Goal: Complete application form: Complete application form

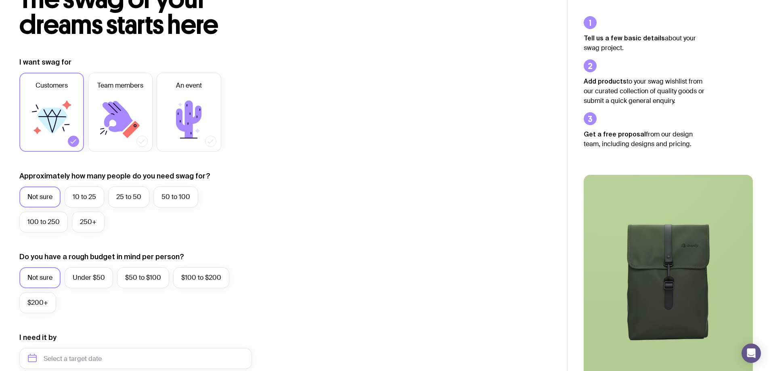
scroll to position [81, 0]
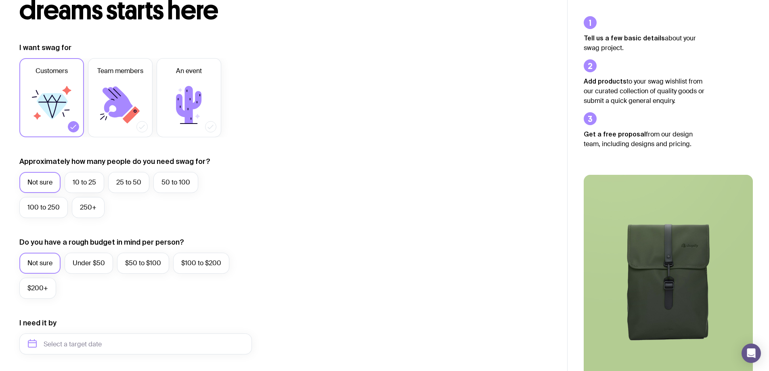
click at [48, 95] on icon at bounding box center [52, 106] width 31 height 26
click at [0, 0] on input "Customers" at bounding box center [0, 0] width 0 height 0
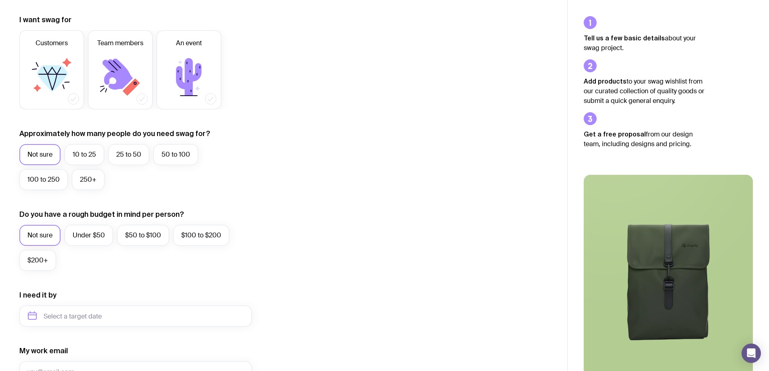
scroll to position [121, 0]
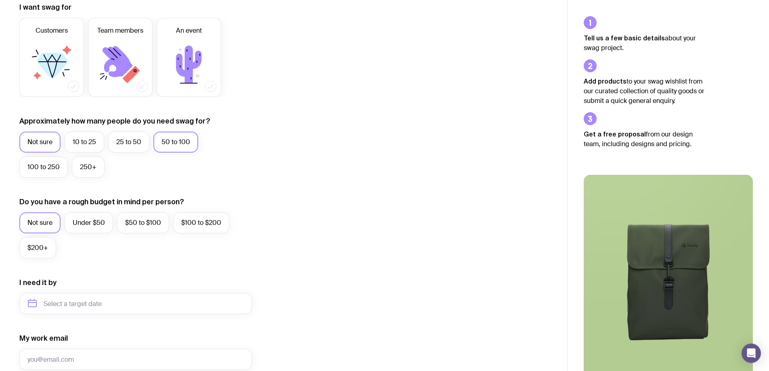
click at [178, 142] on label "50 to 100" at bounding box center [175, 142] width 45 height 21
click at [0, 0] on input "50 to 100" at bounding box center [0, 0] width 0 height 0
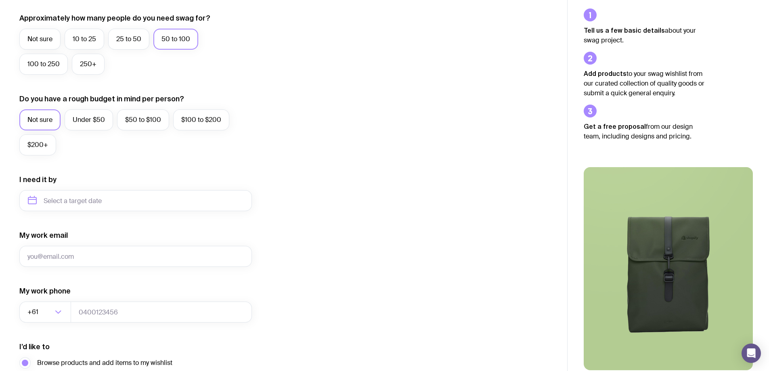
scroll to position [242, 0]
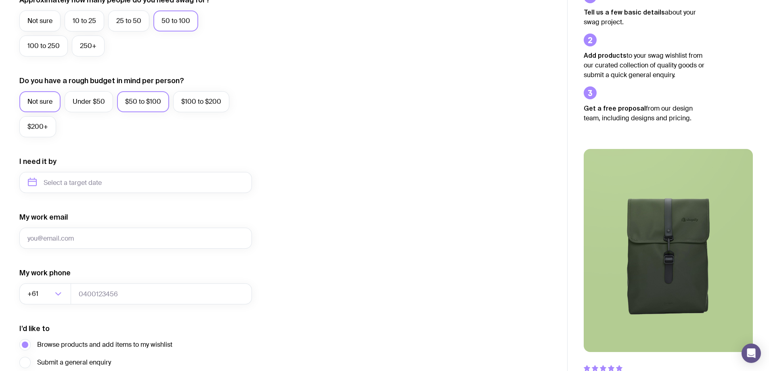
click at [142, 101] on label "$50 to $100" at bounding box center [143, 101] width 52 height 21
click at [0, 0] on input "$50 to $100" at bounding box center [0, 0] width 0 height 0
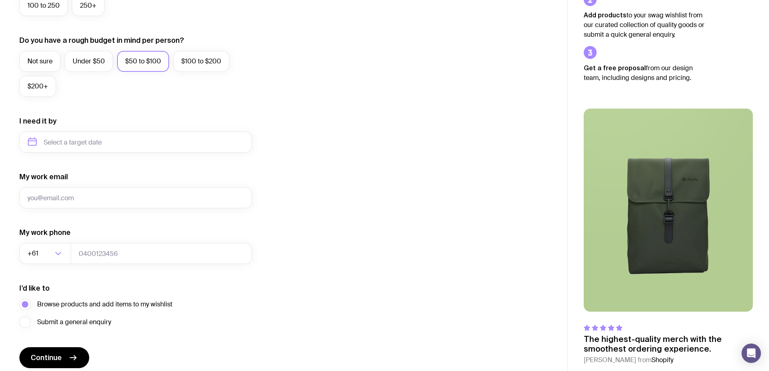
scroll to position [315, 0]
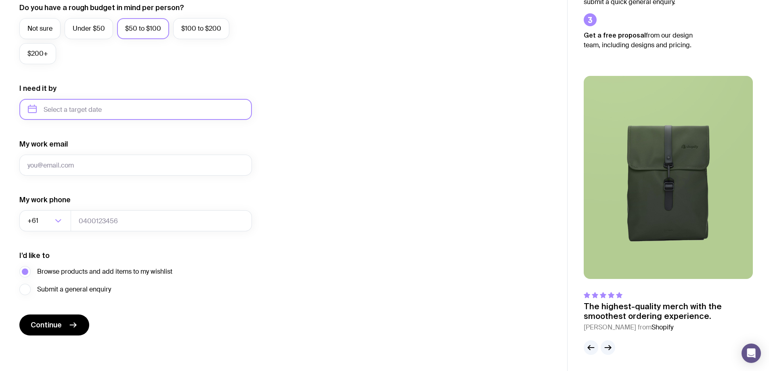
click at [33, 108] on input "text" at bounding box center [135, 109] width 232 height 21
click at [75, 210] on button "Nov" at bounding box center [70, 209] width 29 height 16
type input "[DATE]"
click at [55, 165] on input "My work email" at bounding box center [135, 165] width 232 height 21
type input "[EMAIL_ADDRESS][DOMAIN_NAME]"
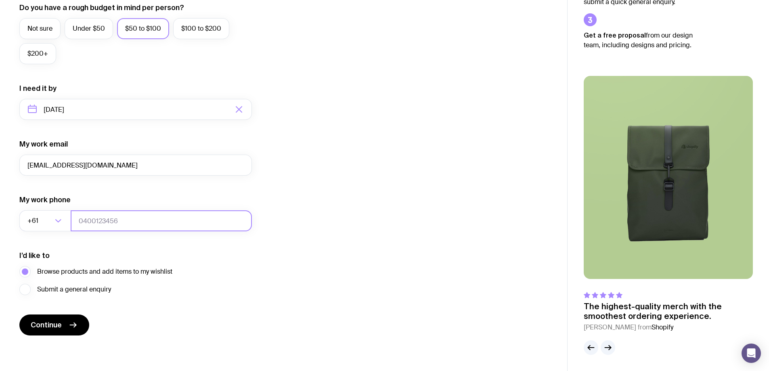
type input "0732004133"
click at [62, 320] on button "Continue" at bounding box center [54, 324] width 70 height 21
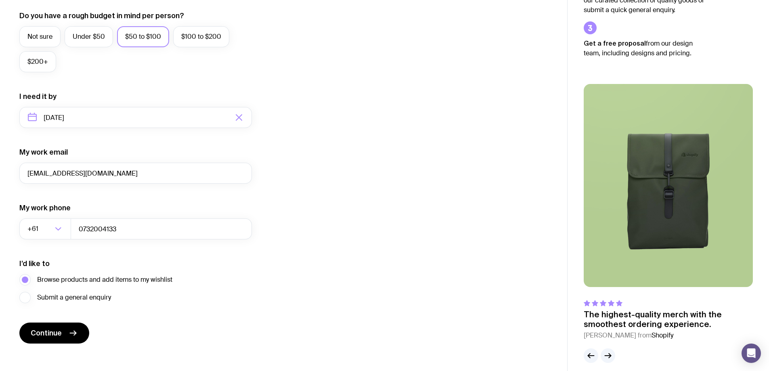
scroll to position [323, 0]
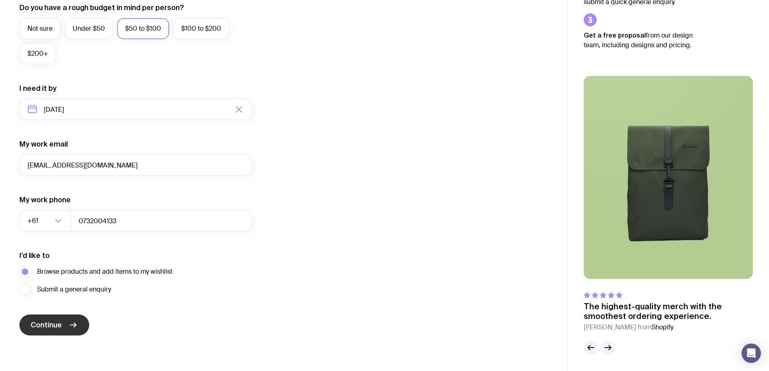
click at [57, 322] on span "Continue" at bounding box center [46, 325] width 31 height 10
click at [609, 345] on icon "button" at bounding box center [608, 348] width 10 height 10
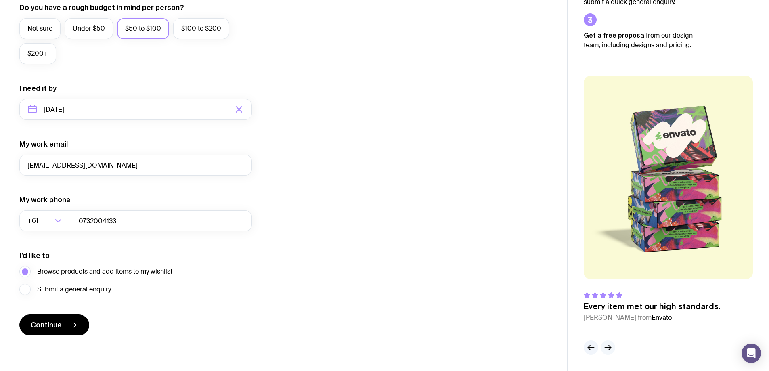
click at [607, 347] on icon "button" at bounding box center [608, 348] width 10 height 10
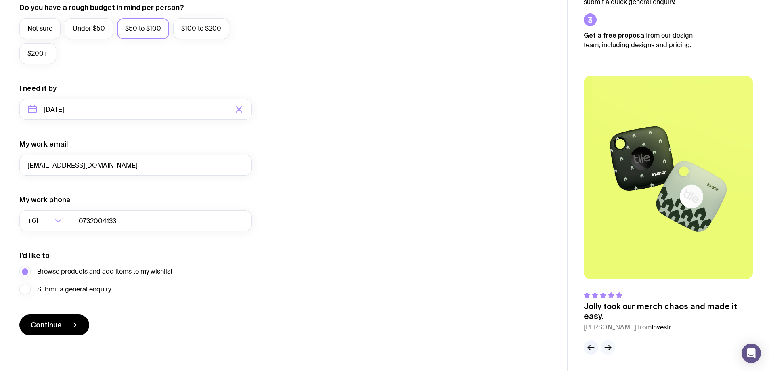
click at [607, 347] on icon "button" at bounding box center [608, 348] width 10 height 10
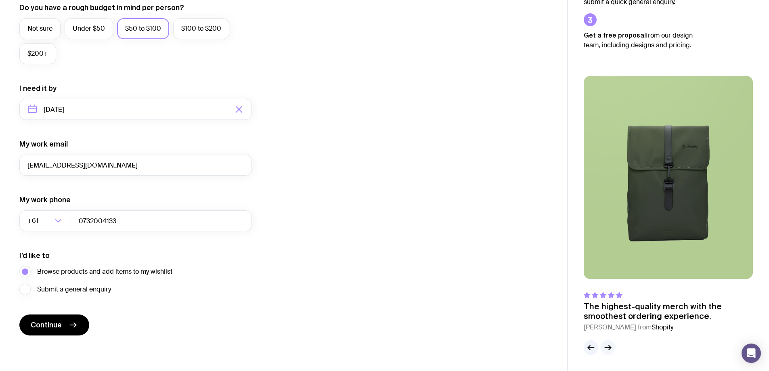
click at [607, 347] on icon "button" at bounding box center [608, 348] width 10 height 10
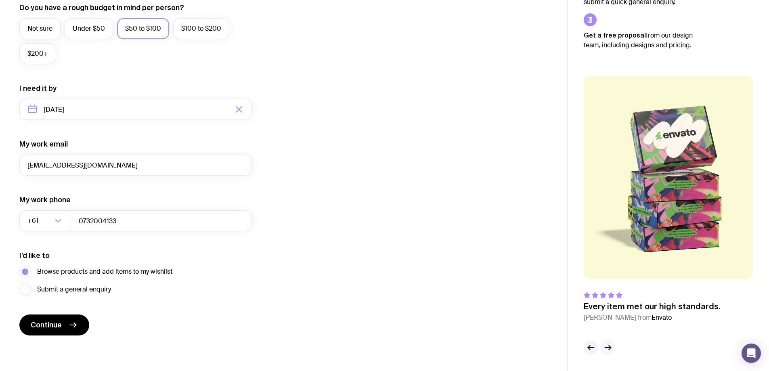
click at [606, 347] on icon "button" at bounding box center [608, 348] width 10 height 10
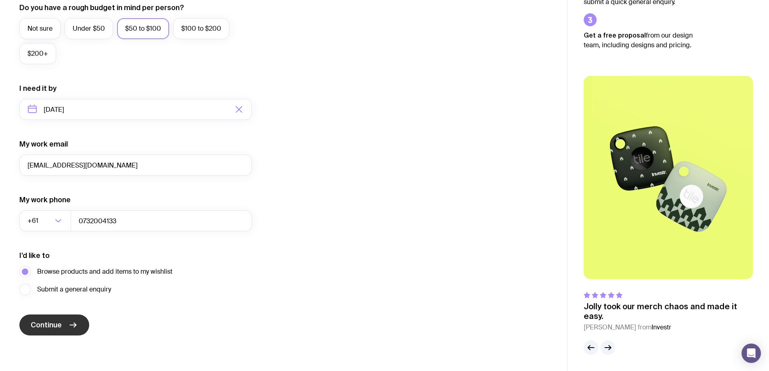
click at [62, 330] on button "Continue" at bounding box center [54, 324] width 70 height 21
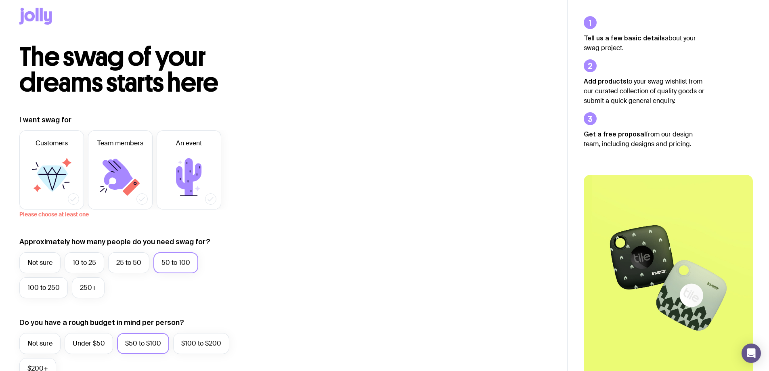
scroll to position [0, 0]
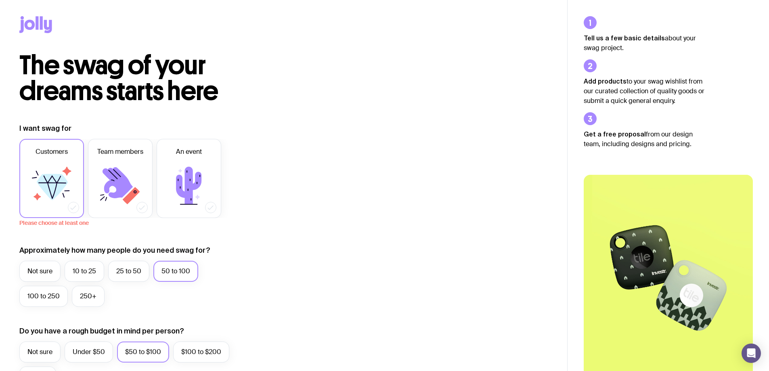
click at [31, 171] on icon at bounding box center [51, 185] width 48 height 48
click at [0, 0] on input "Customers" at bounding box center [0, 0] width 0 height 0
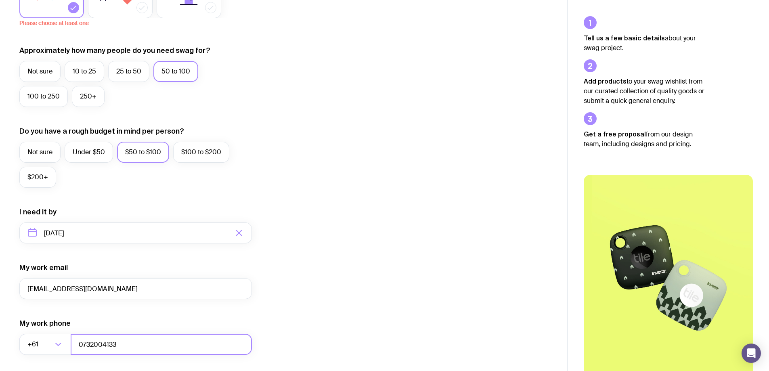
scroll to position [323, 0]
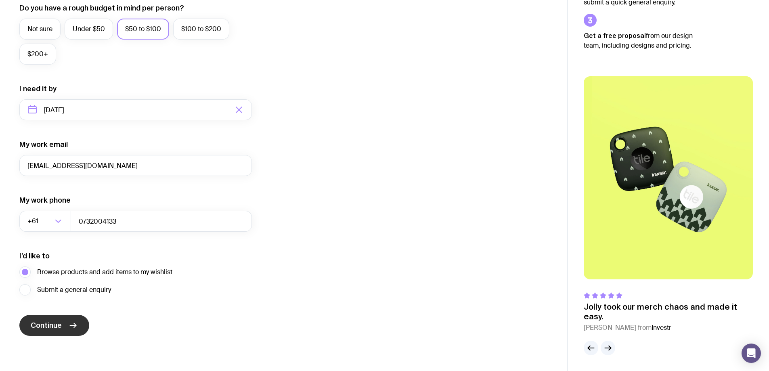
click at [52, 322] on span "Continue" at bounding box center [46, 325] width 31 height 10
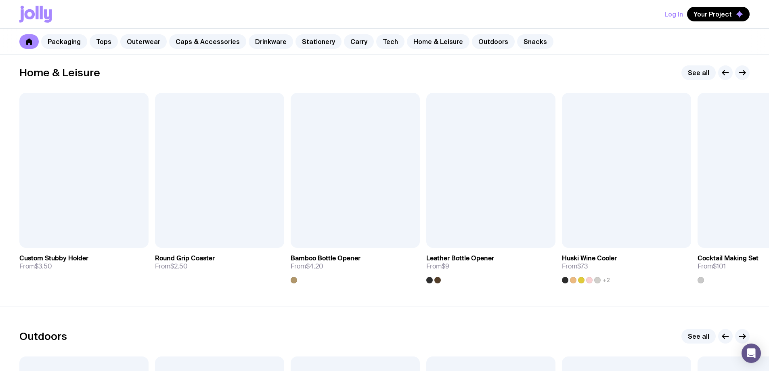
scroll to position [2216, 0]
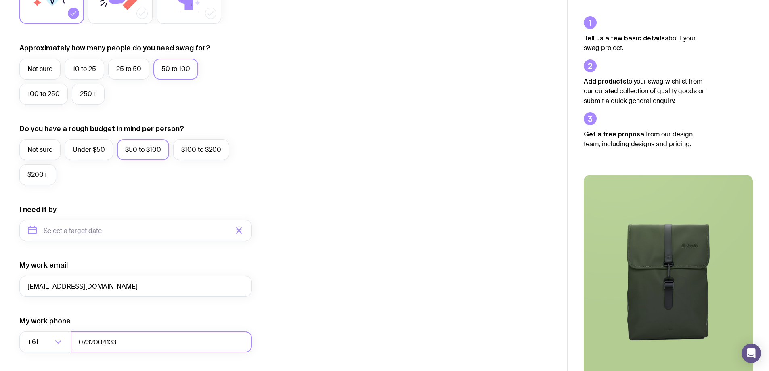
scroll to position [282, 0]
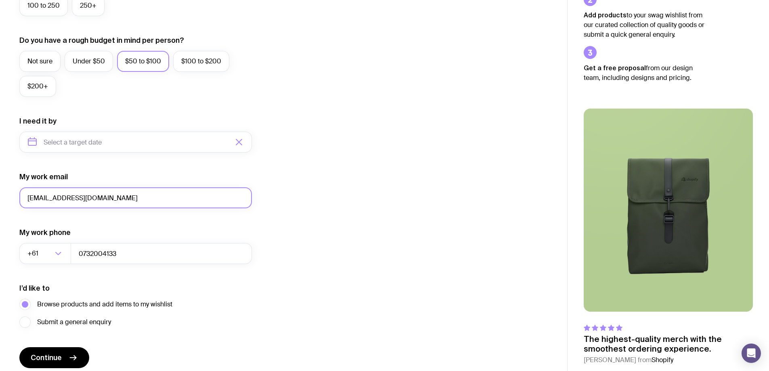
drag, startPoint x: 114, startPoint y: 195, endPoint x: 13, endPoint y: 206, distance: 101.8
click at [13, 206] on div "I want swag for Customers Team members An event Approximately how many people d…" at bounding box center [283, 104] width 567 height 527
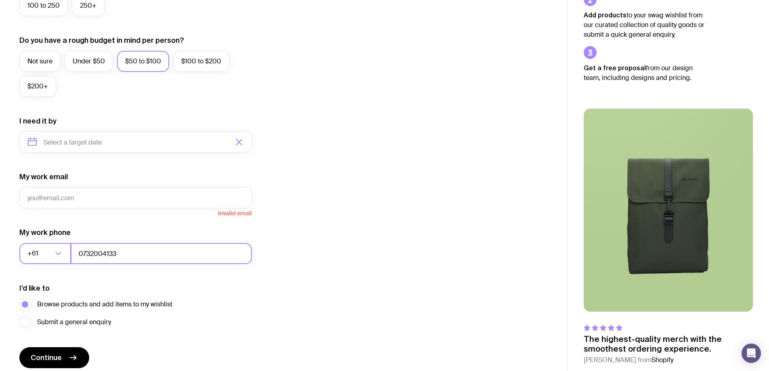
drag, startPoint x: 128, startPoint y: 254, endPoint x: 64, endPoint y: 251, distance: 64.6
click at [64, 251] on div "+61 Loading... 0732004133" at bounding box center [135, 253] width 232 height 21
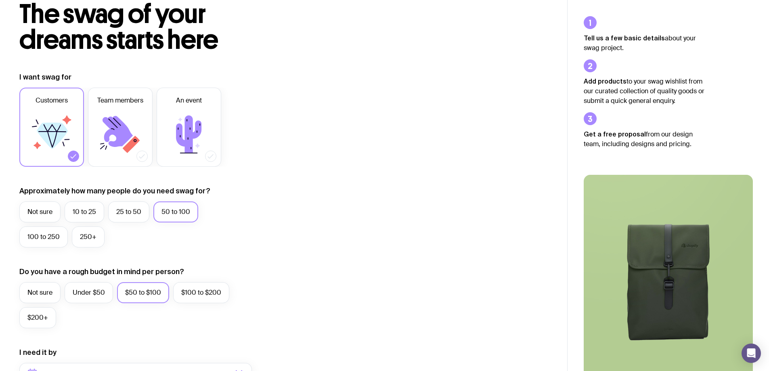
scroll to position [0, 0]
